Goal: Transaction & Acquisition: Purchase product/service

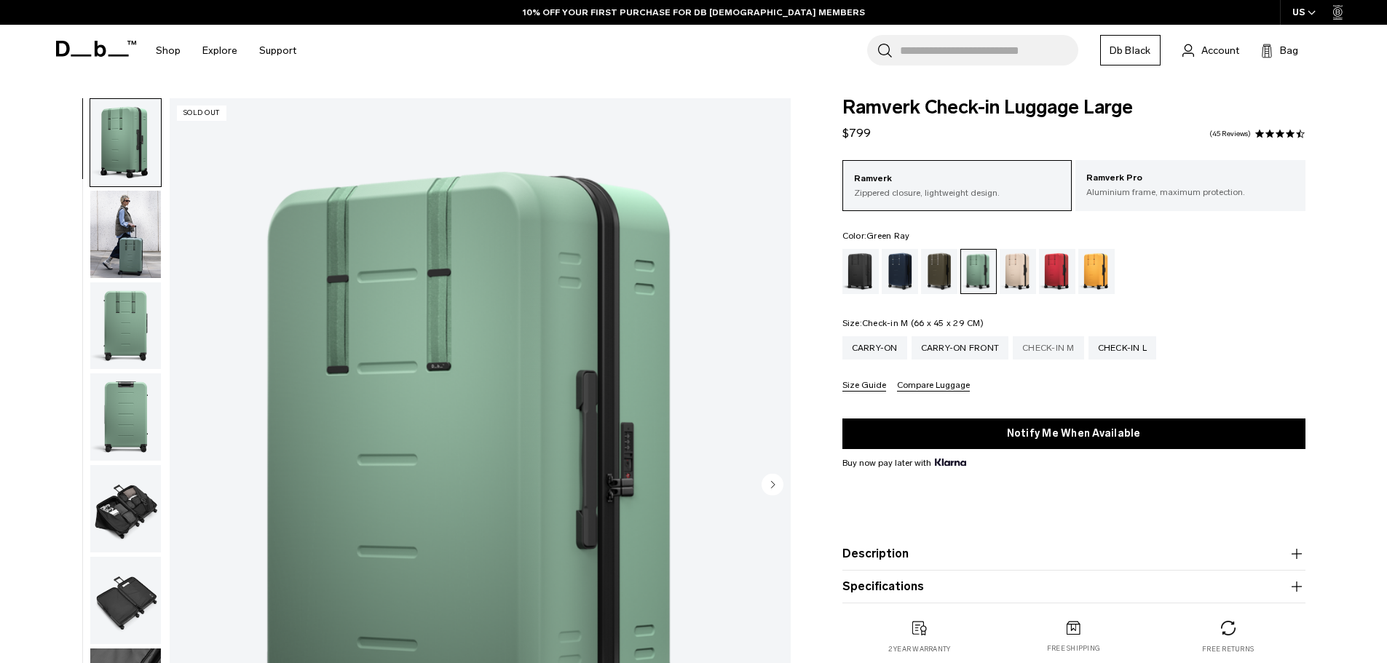
click at [1038, 347] on div "Check-in M" at bounding box center [1048, 347] width 71 height 23
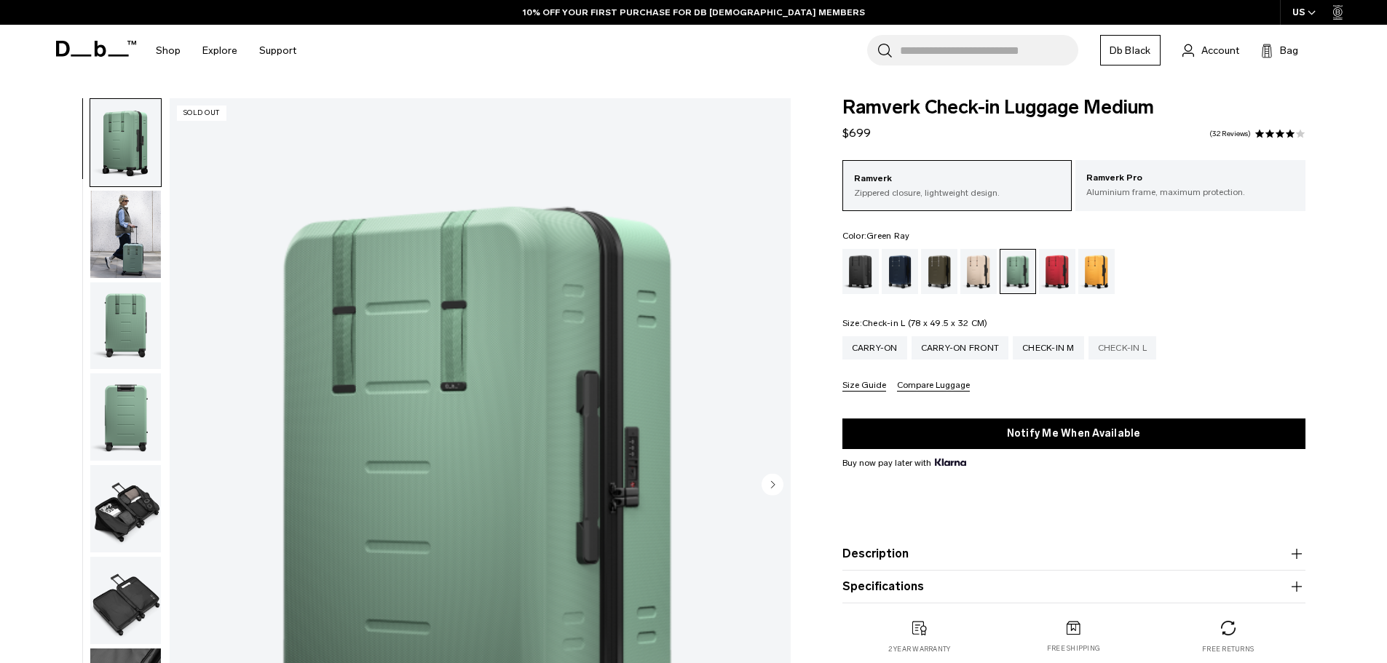
click at [1120, 352] on div "Check-in L" at bounding box center [1123, 347] width 68 height 23
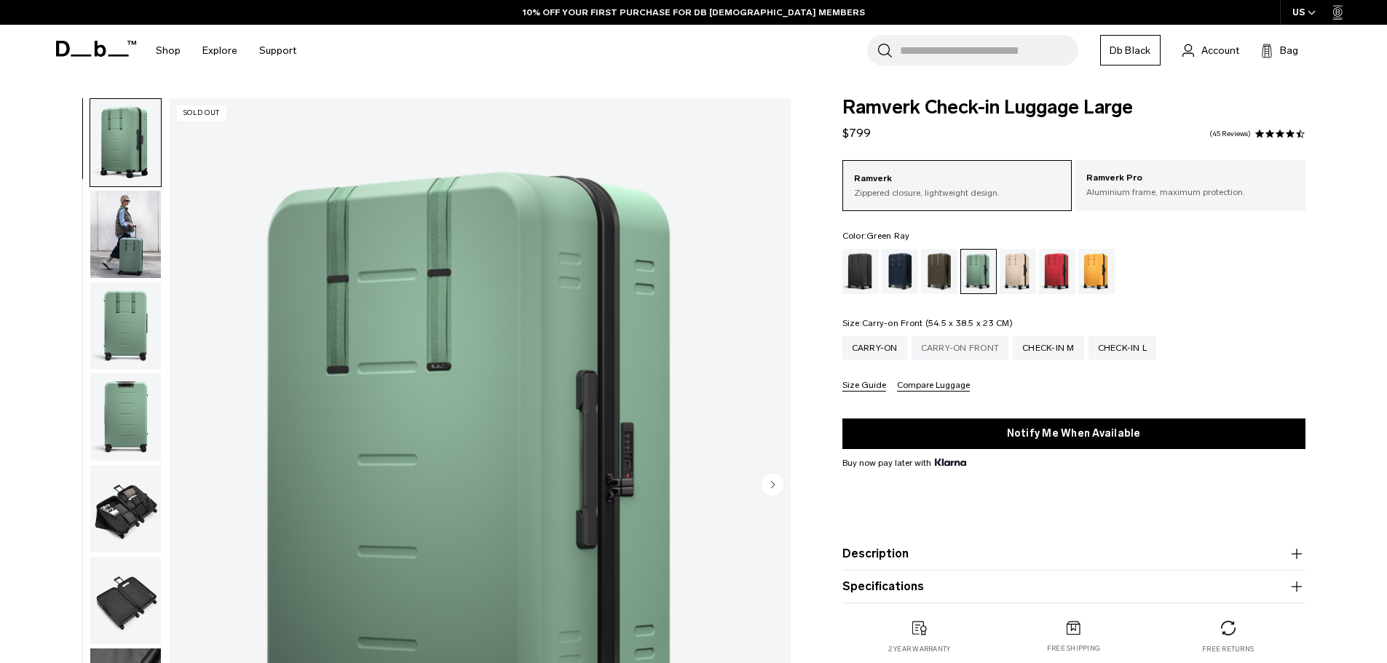
click at [986, 352] on div "Carry-on Front" at bounding box center [961, 347] width 98 height 23
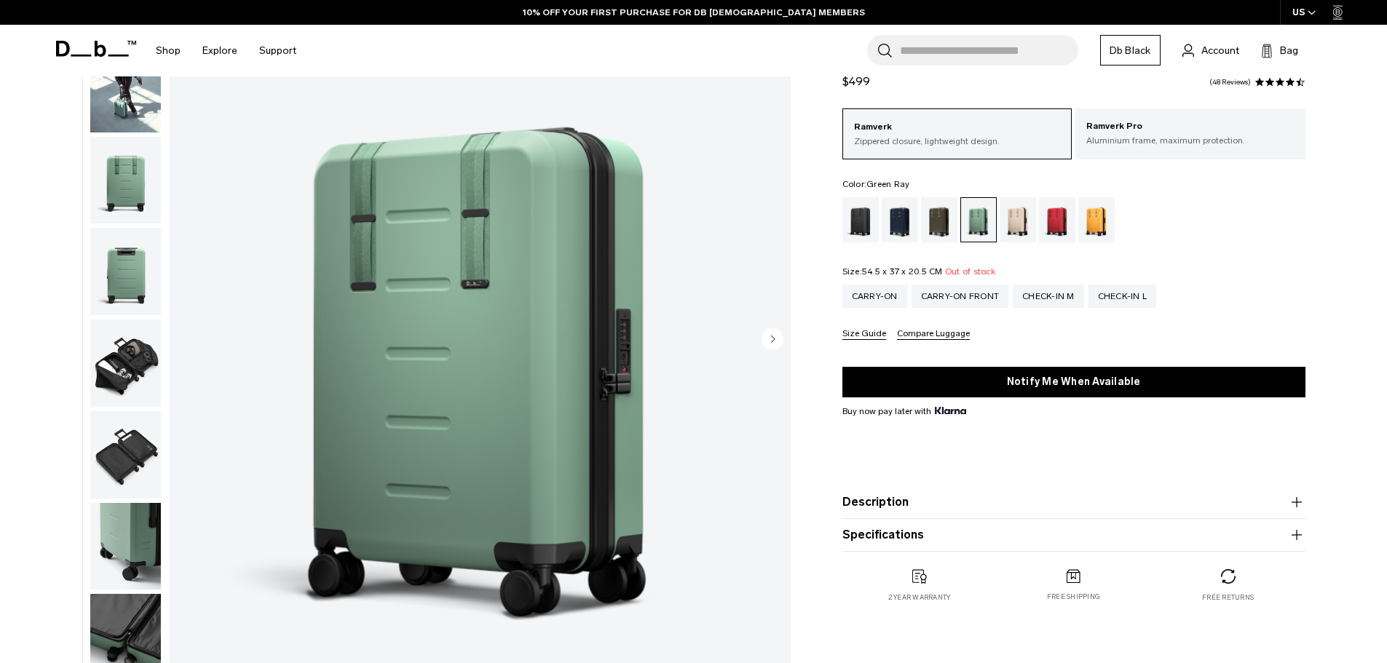
click at [766, 339] on circle "Next slide" at bounding box center [773, 339] width 22 height 22
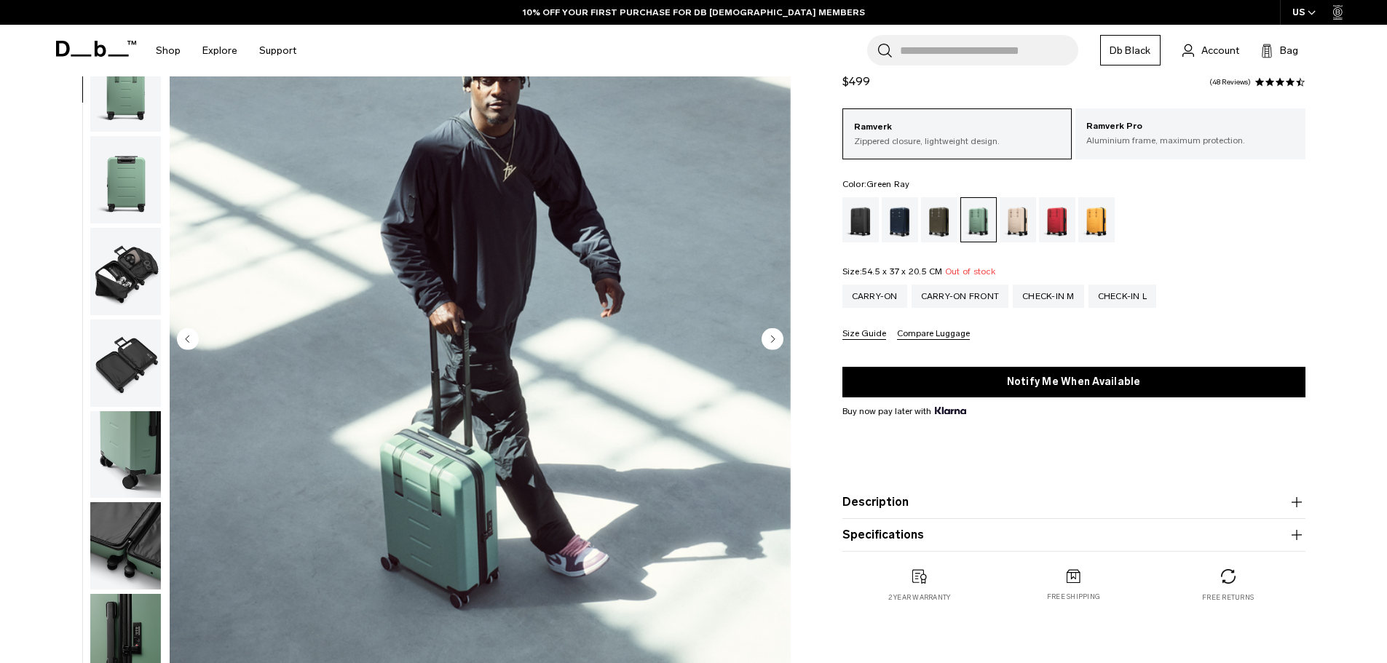
click at [766, 339] on circle "Next slide" at bounding box center [773, 339] width 22 height 22
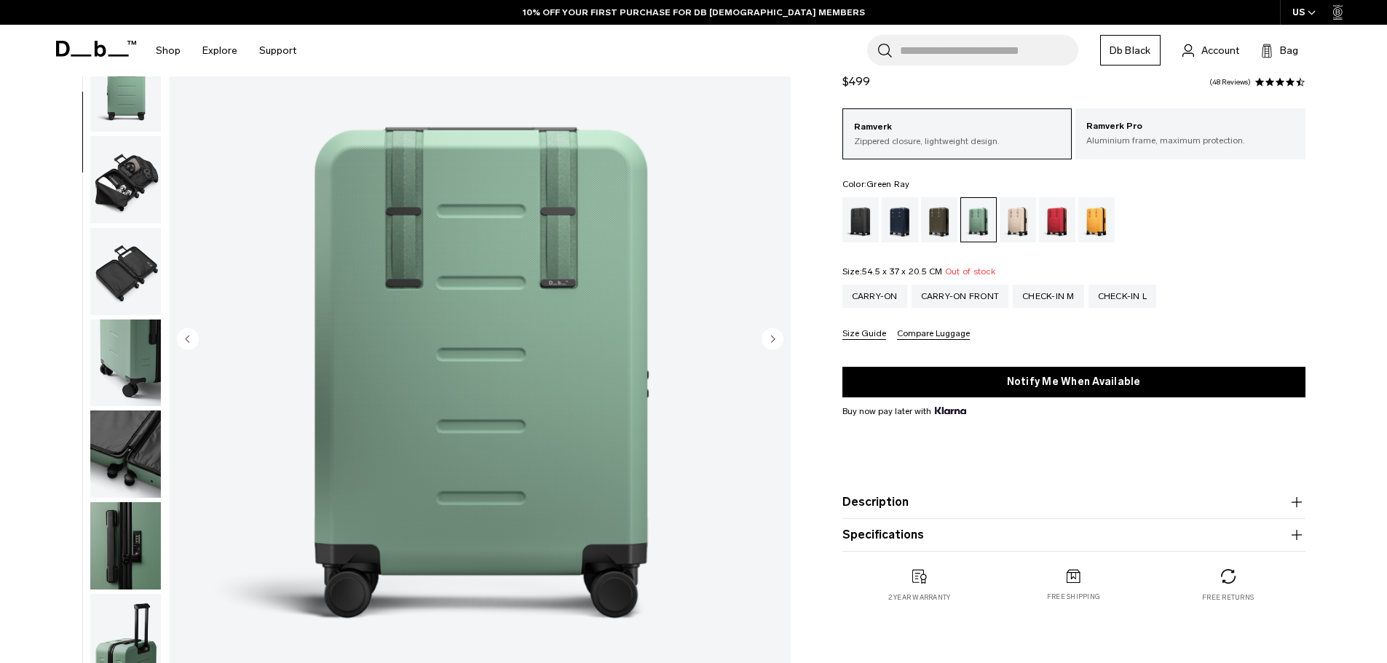
click at [766, 339] on circle "Next slide" at bounding box center [773, 339] width 22 height 22
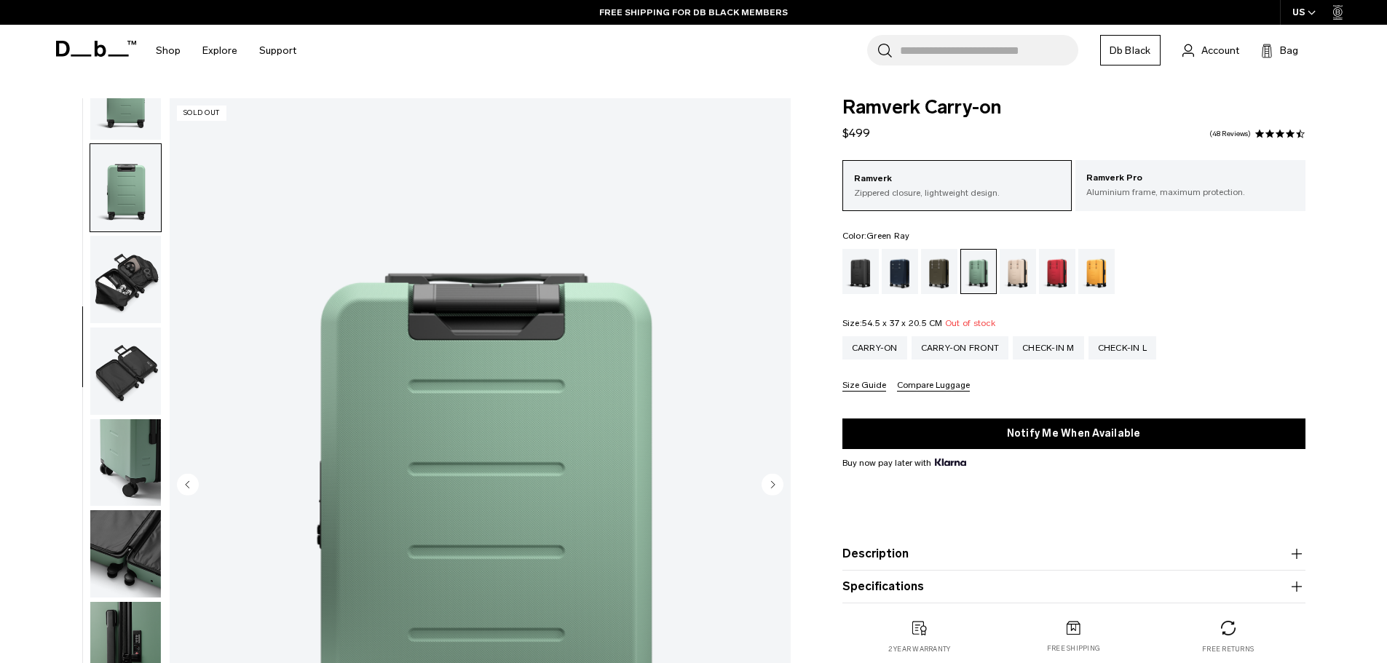
click at [160, 264] on img "button" at bounding box center [125, 279] width 71 height 87
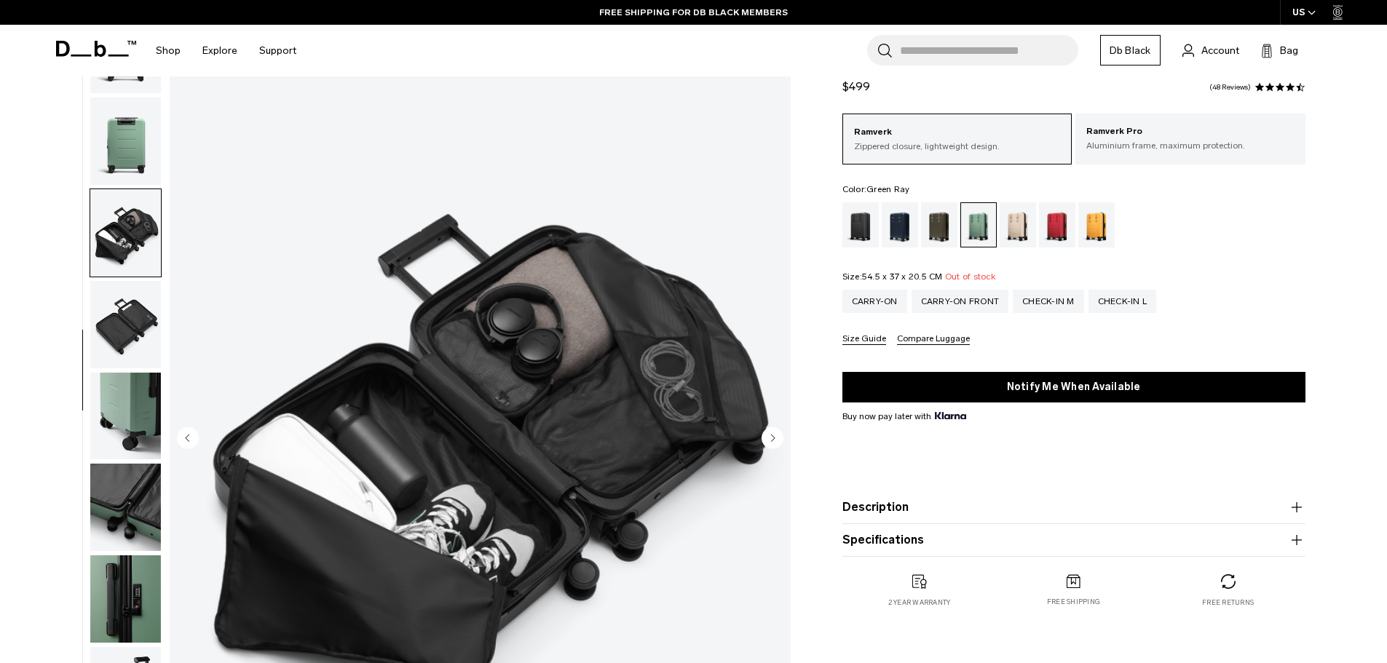
scroll to position [73, 0]
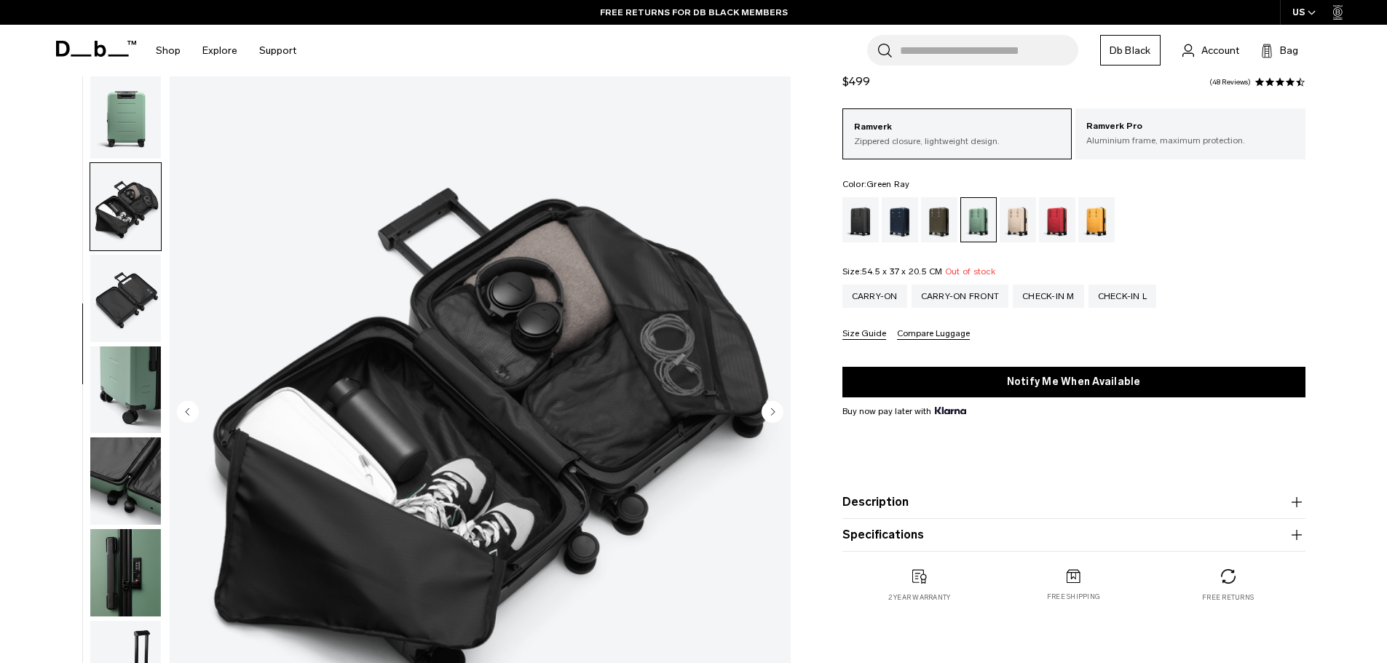
click at [775, 414] on circle "Next slide" at bounding box center [773, 412] width 22 height 22
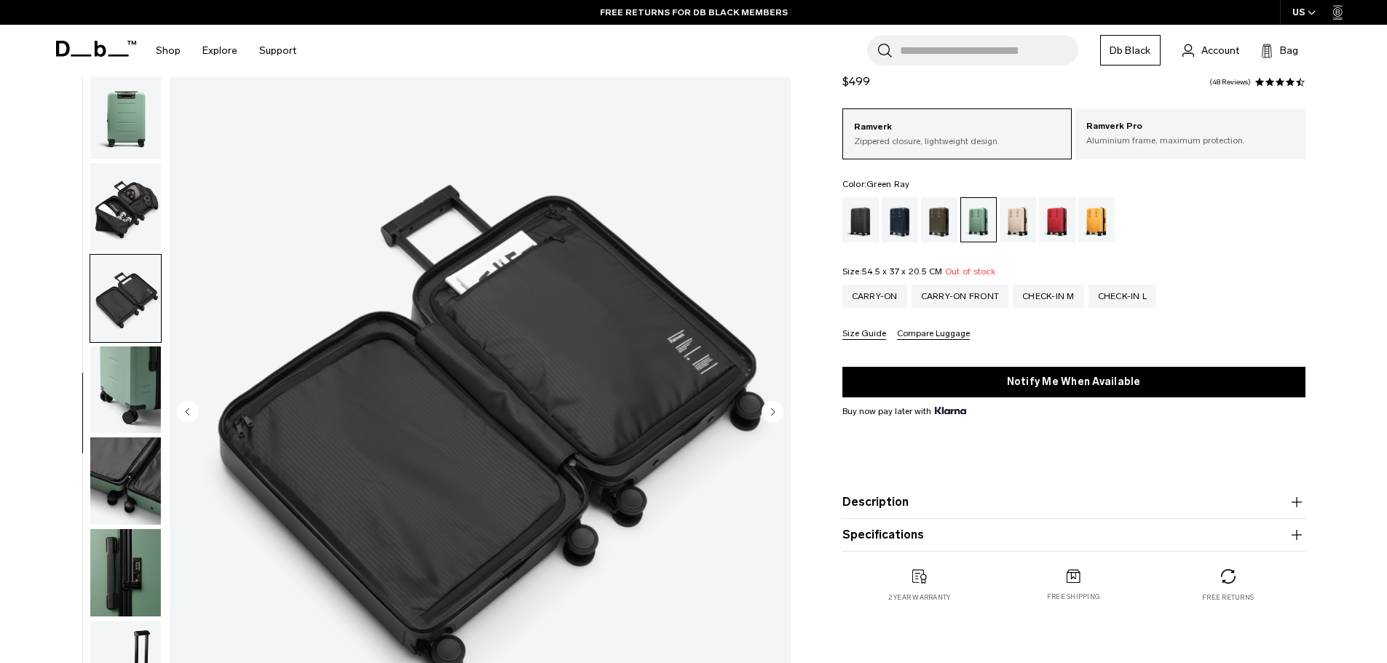
click at [774, 412] on icon "Next slide" at bounding box center [773, 412] width 4 height 7
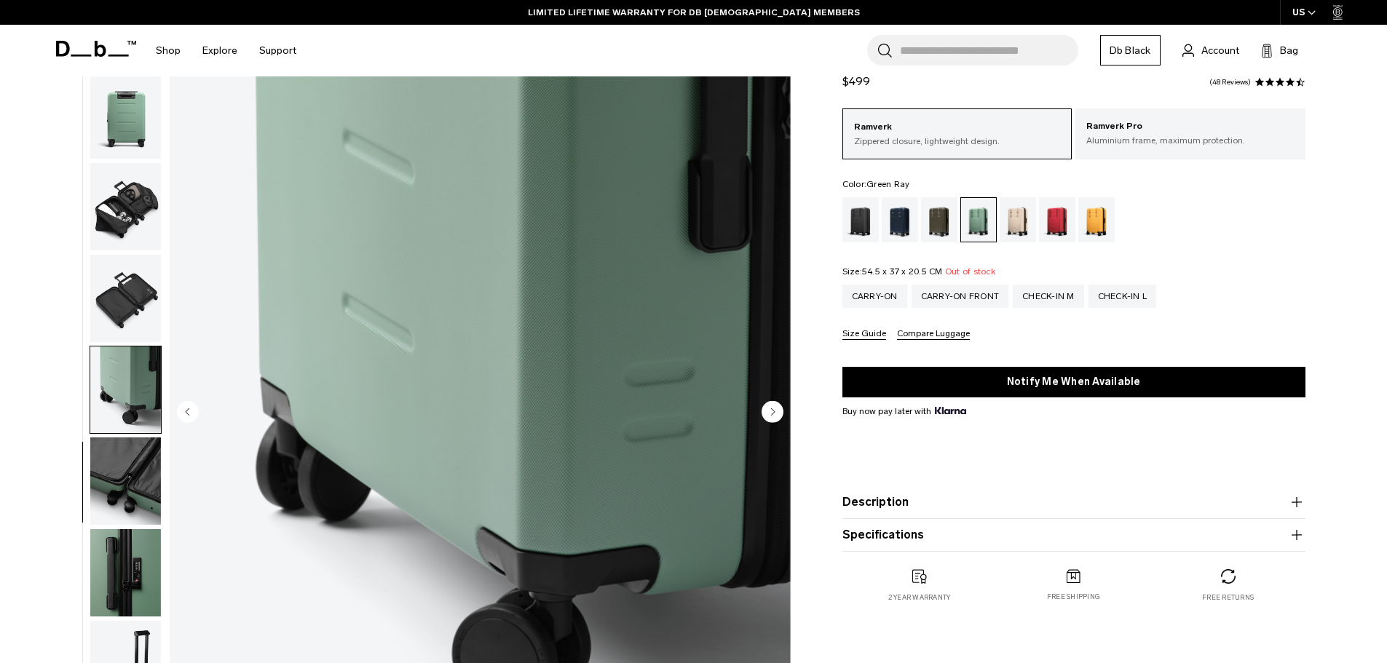
click at [768, 415] on circle "Next slide" at bounding box center [773, 412] width 22 height 22
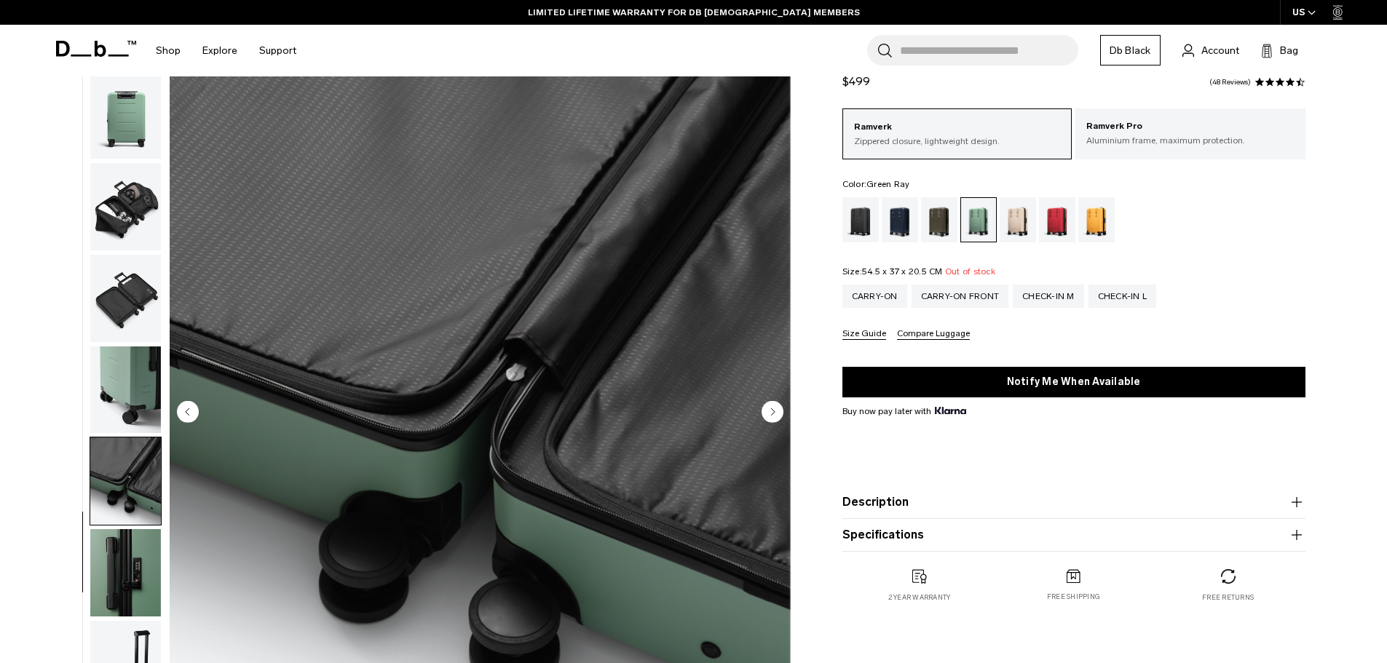
click at [764, 420] on icon "Next slide" at bounding box center [773, 412] width 22 height 22
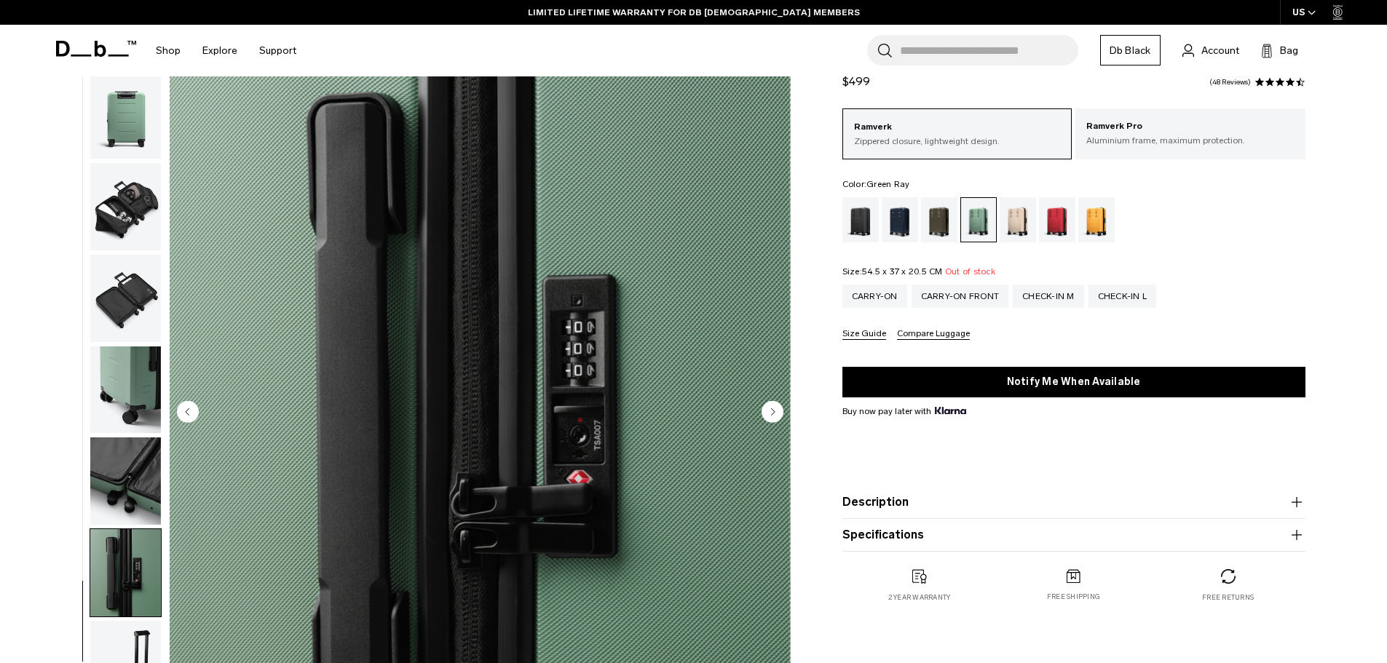
click at [771, 413] on circle "Next slide" at bounding box center [773, 412] width 22 height 22
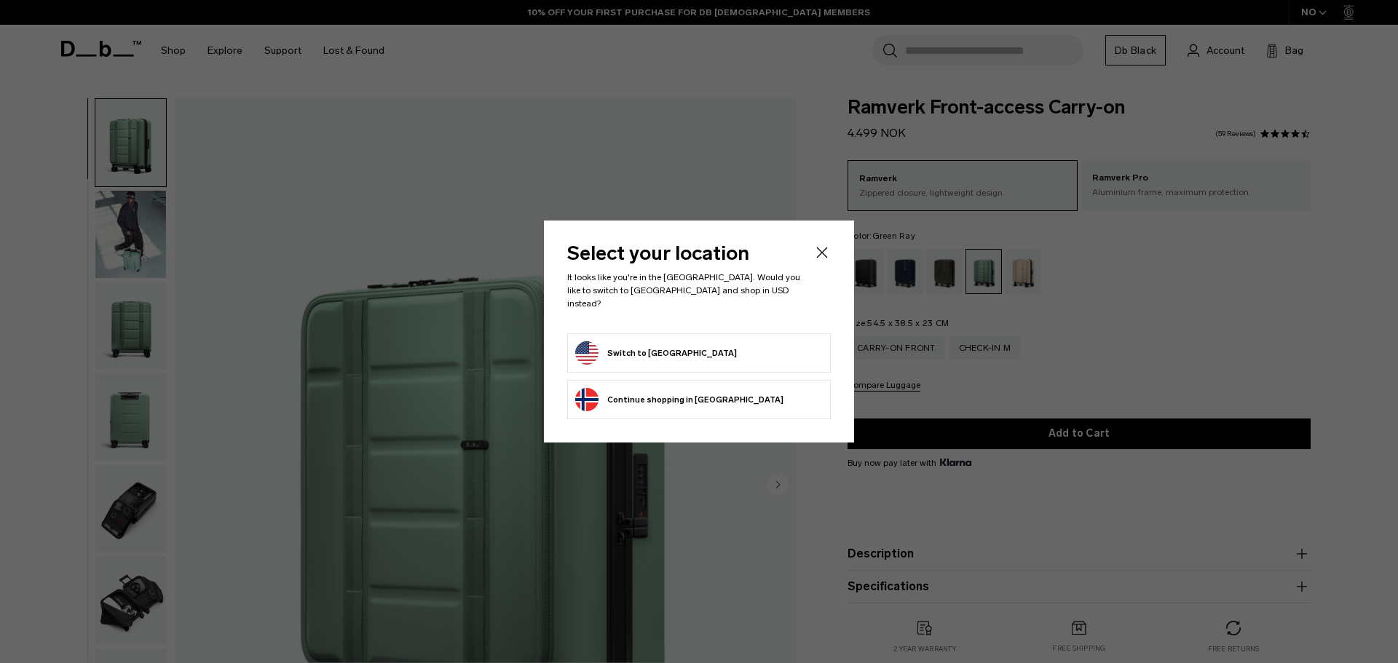
click at [823, 261] on icon "Close" at bounding box center [821, 252] width 17 height 17
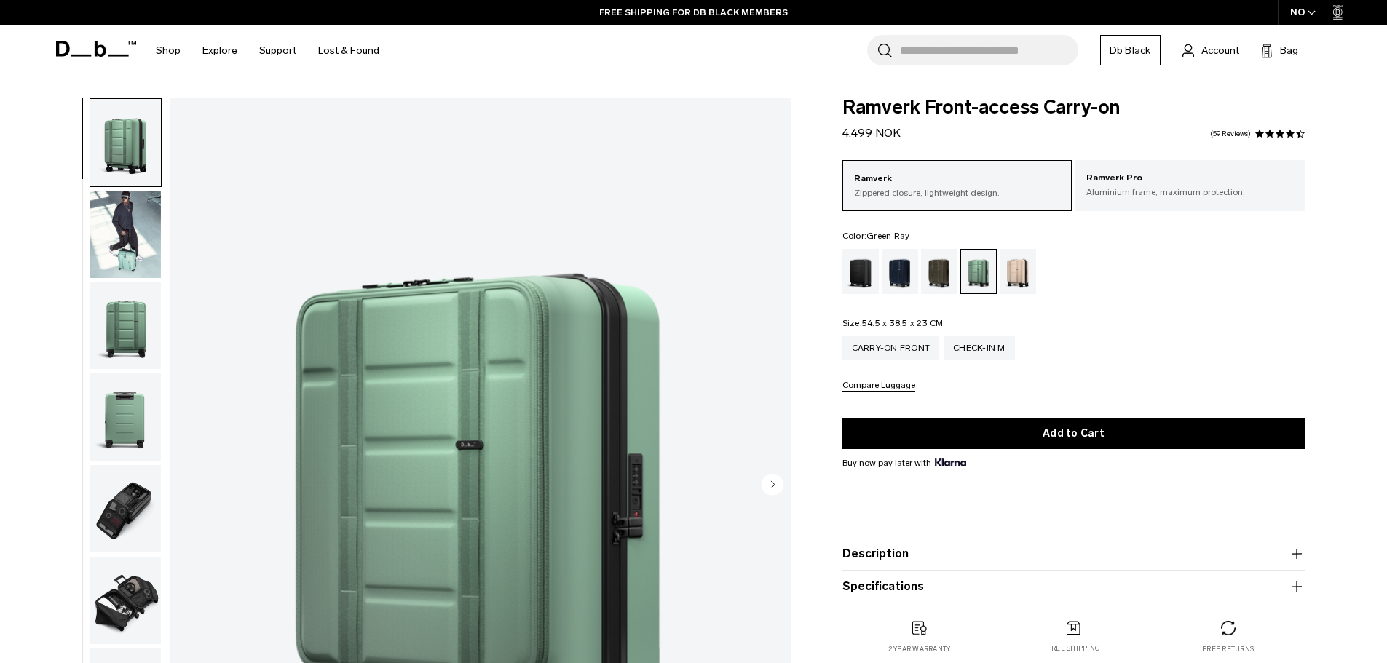
click at [122, 205] on img "button" at bounding box center [125, 234] width 71 height 87
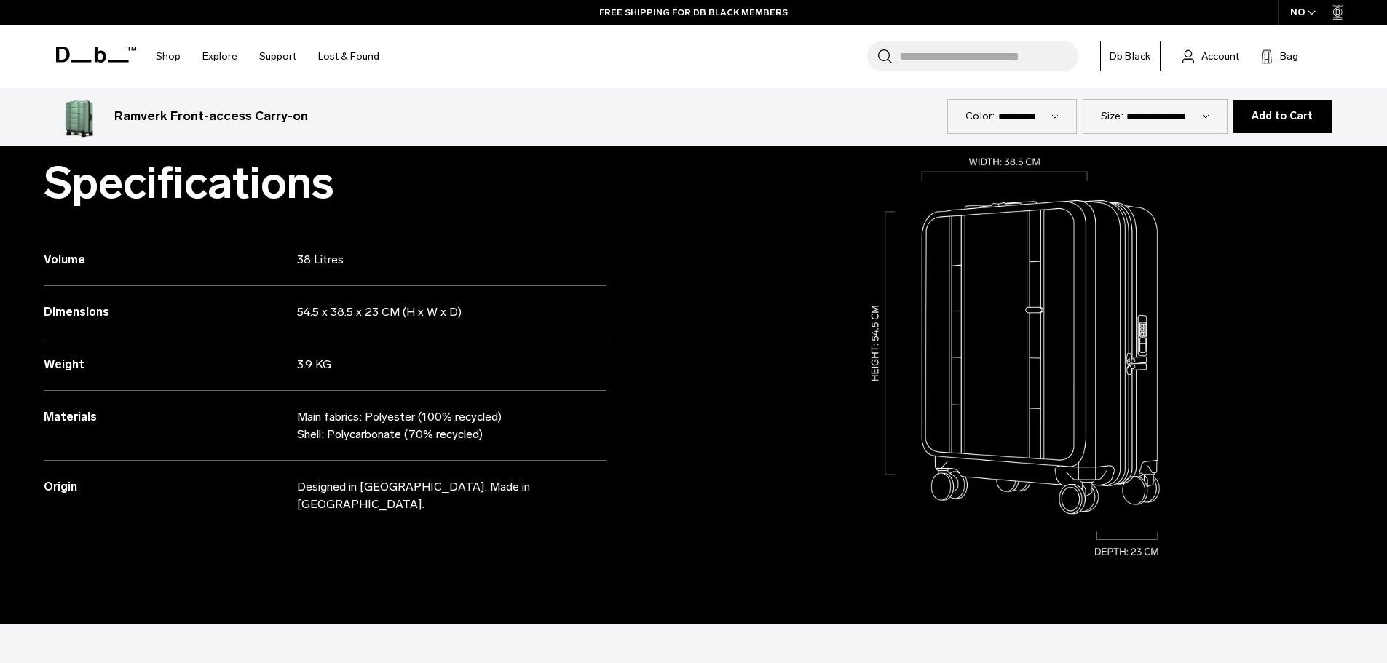
scroll to position [801, 0]
